Goal: Task Accomplishment & Management: Use online tool/utility

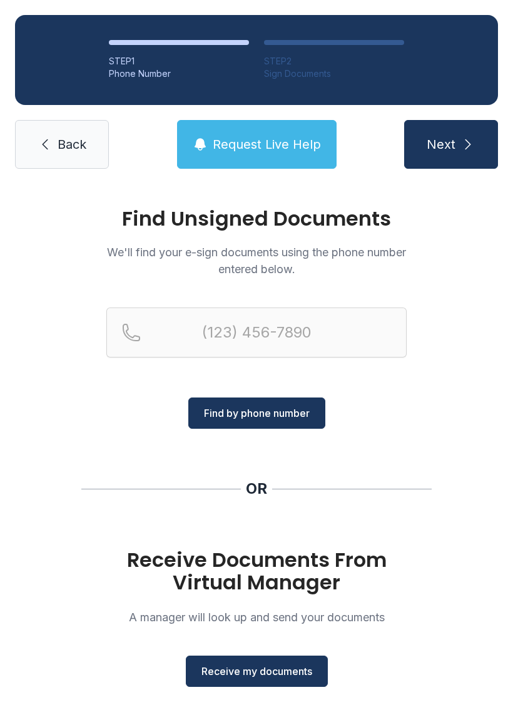
click at [264, 668] on span "Receive my documents" at bounding box center [256, 671] width 111 height 15
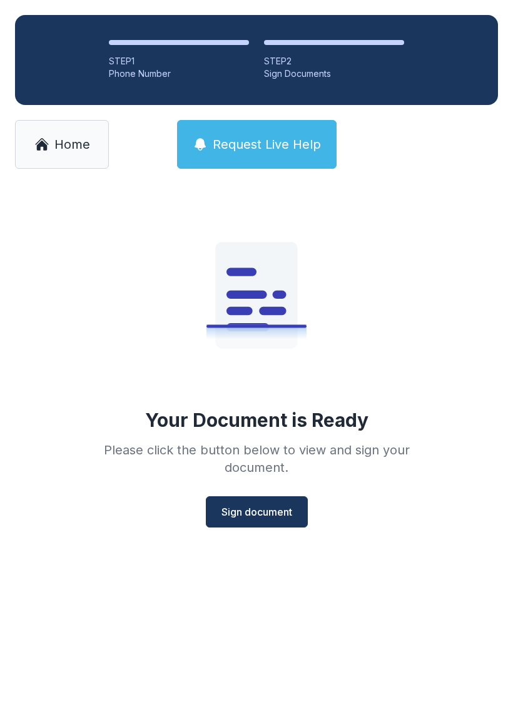
click at [264, 510] on span "Sign document" at bounding box center [256, 511] width 71 height 15
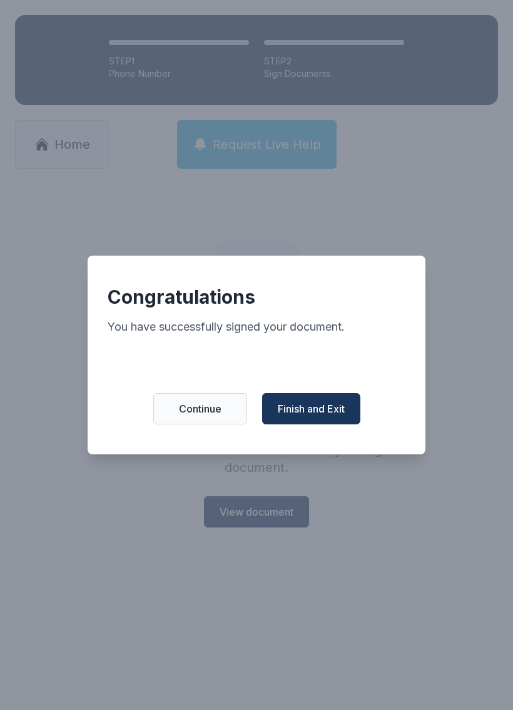
click at [315, 414] on span "Finish and Exit" at bounding box center [311, 408] width 67 height 15
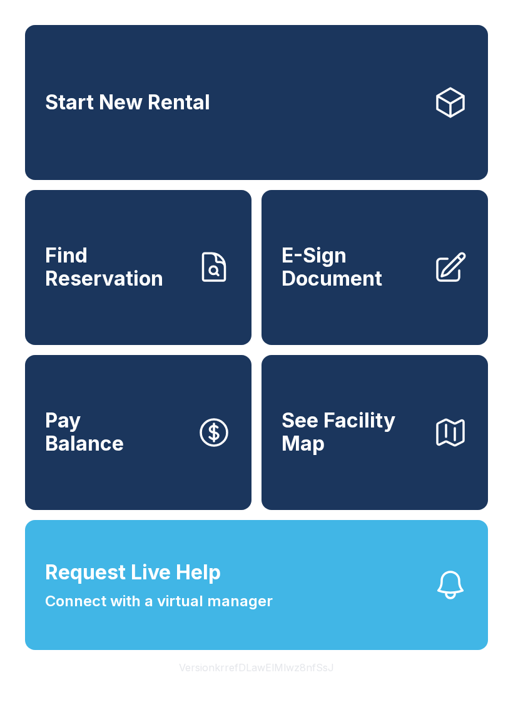
click at [359, 279] on span "E-Sign Document" at bounding box center [351, 267] width 141 height 46
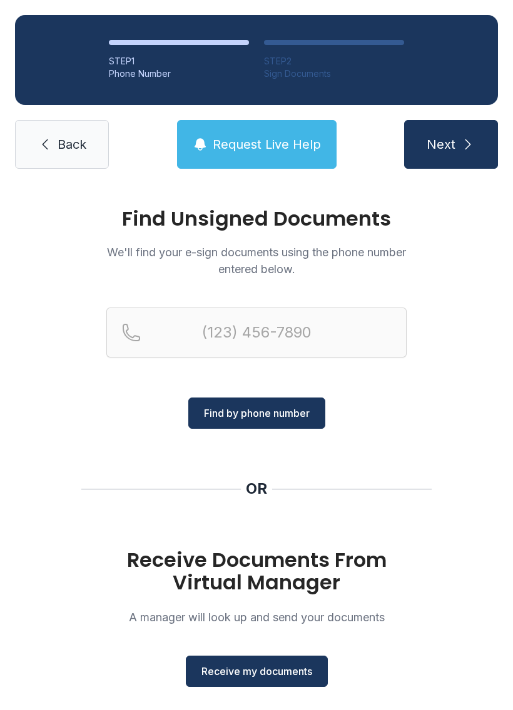
click at [259, 678] on span "Receive my documents" at bounding box center [256, 671] width 111 height 15
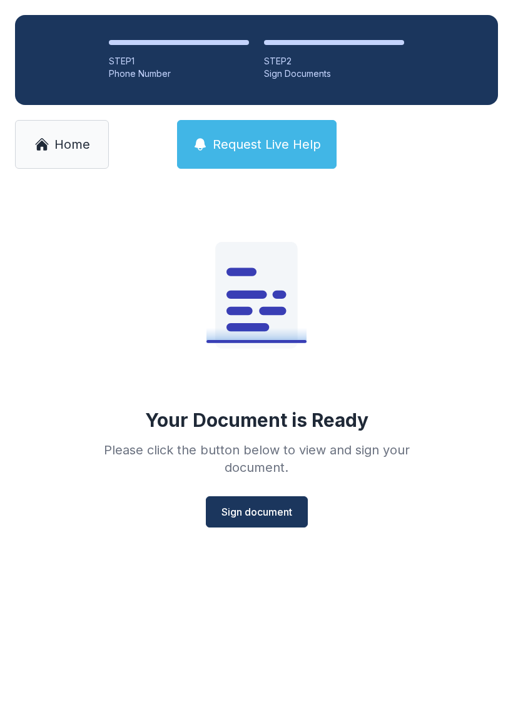
click at [254, 511] on span "Sign document" at bounding box center [256, 511] width 71 height 15
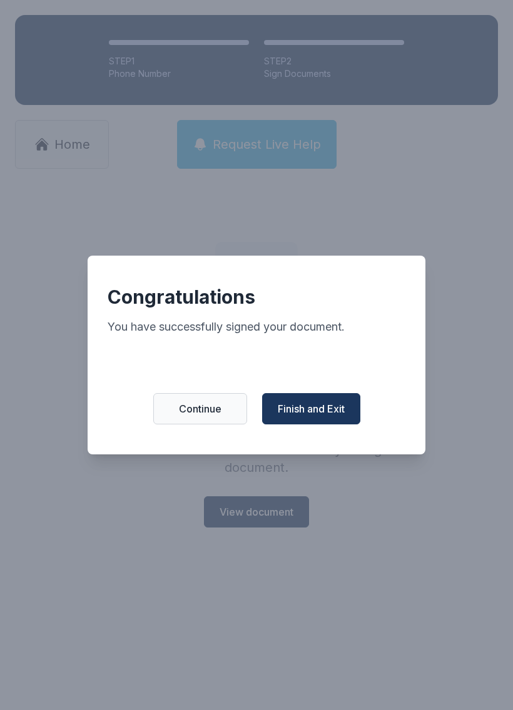
click at [314, 416] on span "Finish and Exit" at bounding box center [311, 408] width 67 height 15
